Goal: Navigation & Orientation: Find specific page/section

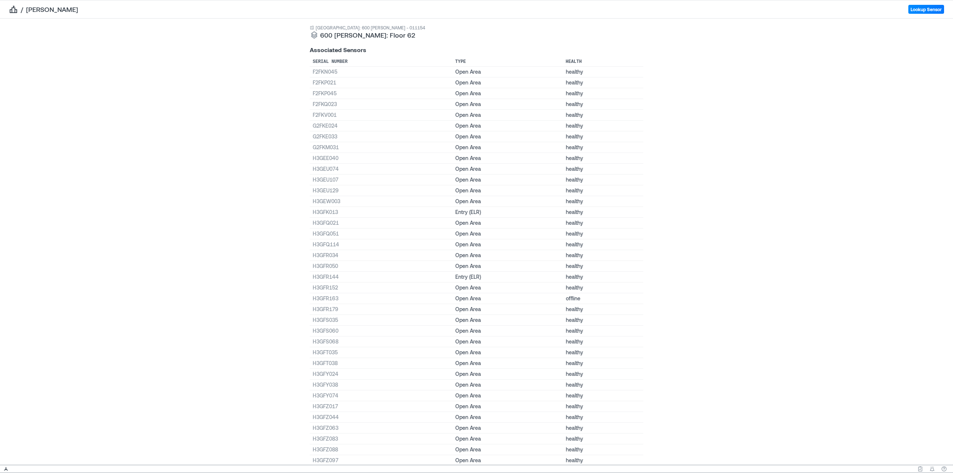
click at [15, 10] on icon "breadcrumb" at bounding box center [13, 9] width 7 height 7
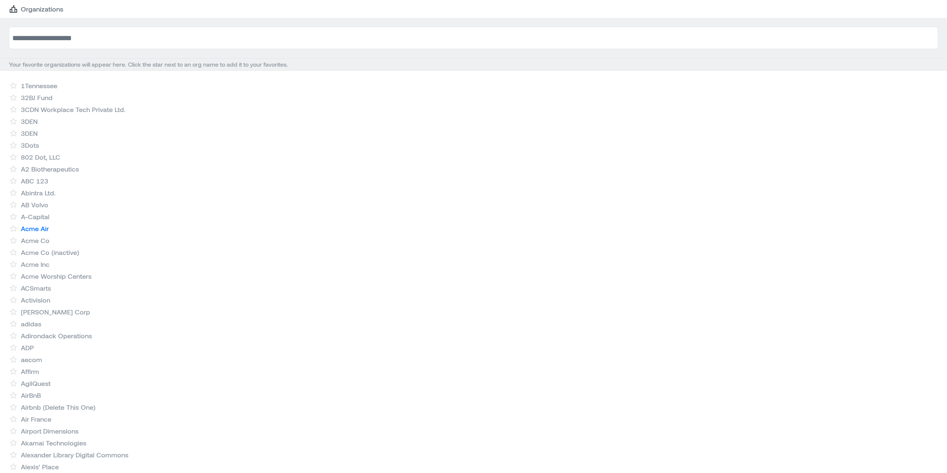
click at [35, 231] on link "Acme Air" at bounding box center [35, 228] width 28 height 9
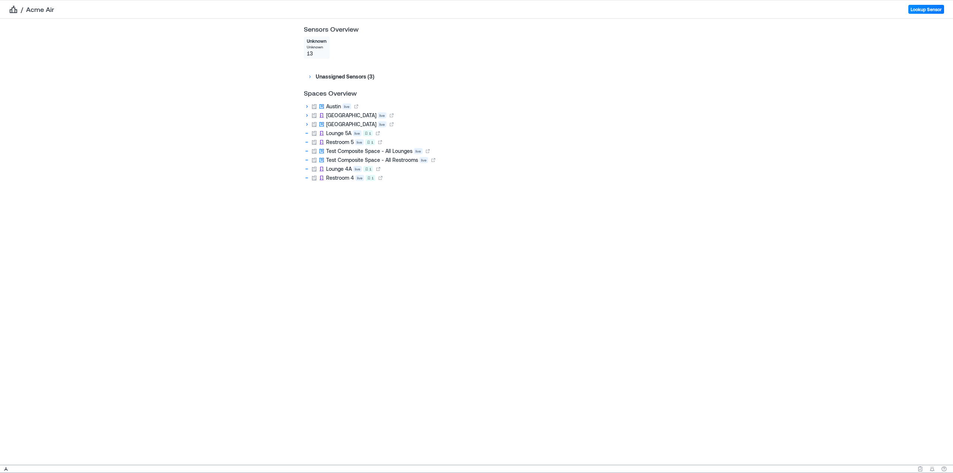
click at [9, 10] on icon "breadcrumb" at bounding box center [13, 9] width 9 height 9
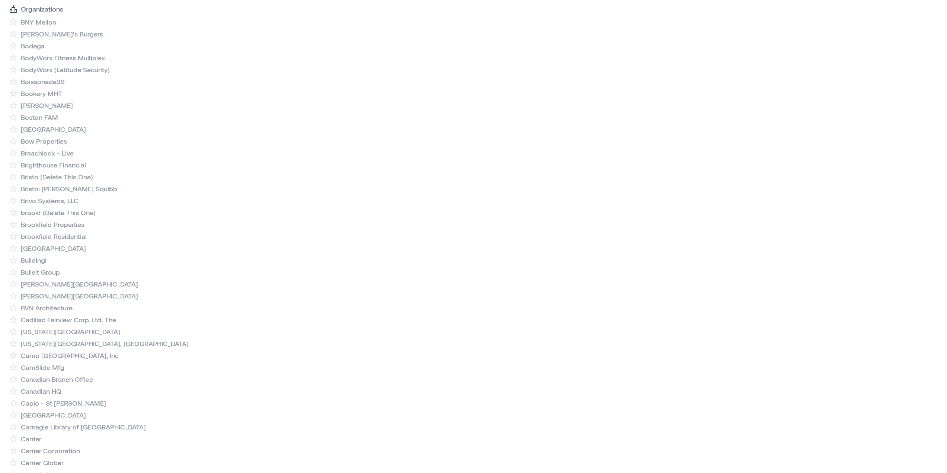
scroll to position [1935, 0]
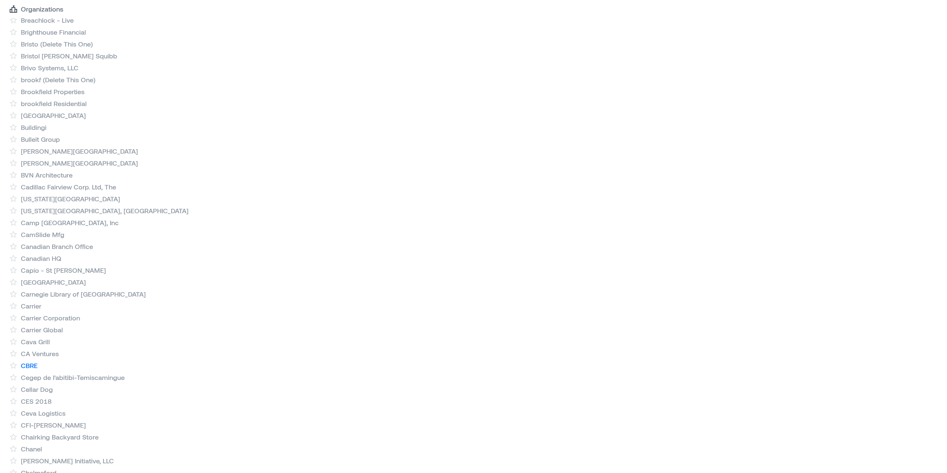
click at [32, 365] on link "CBRE" at bounding box center [29, 365] width 17 height 9
